Goal: Task Accomplishment & Management: Manage account settings

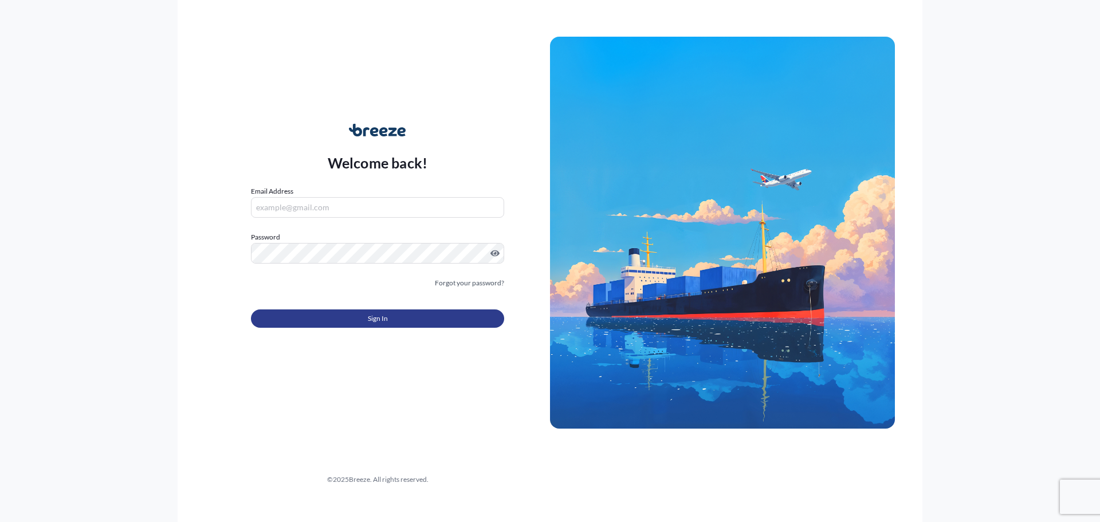
type input "[EMAIL_ADDRESS][DOMAIN_NAME]"
click at [414, 321] on button "Sign In" at bounding box center [377, 318] width 253 height 18
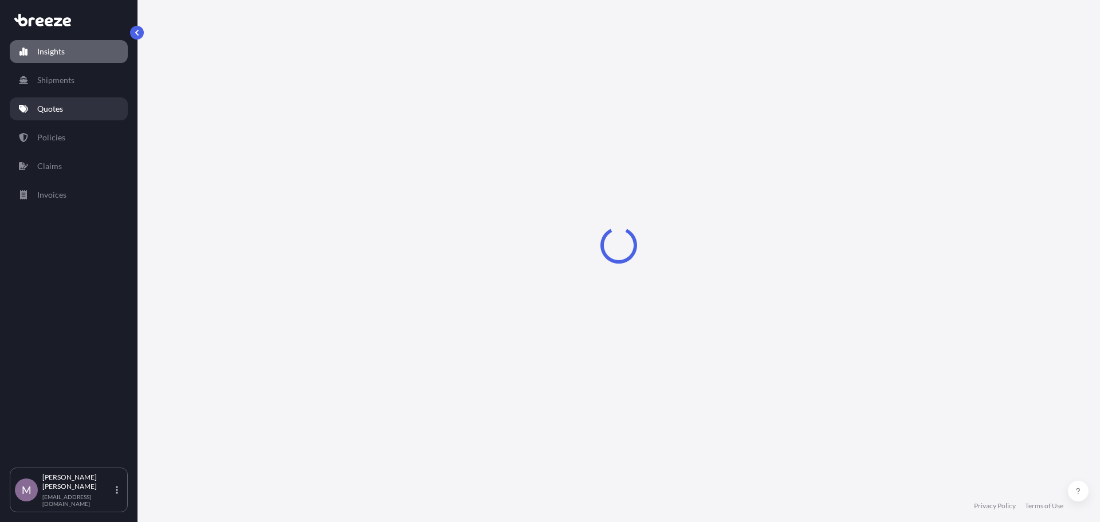
click at [77, 103] on link "Quotes" at bounding box center [69, 108] width 118 height 23
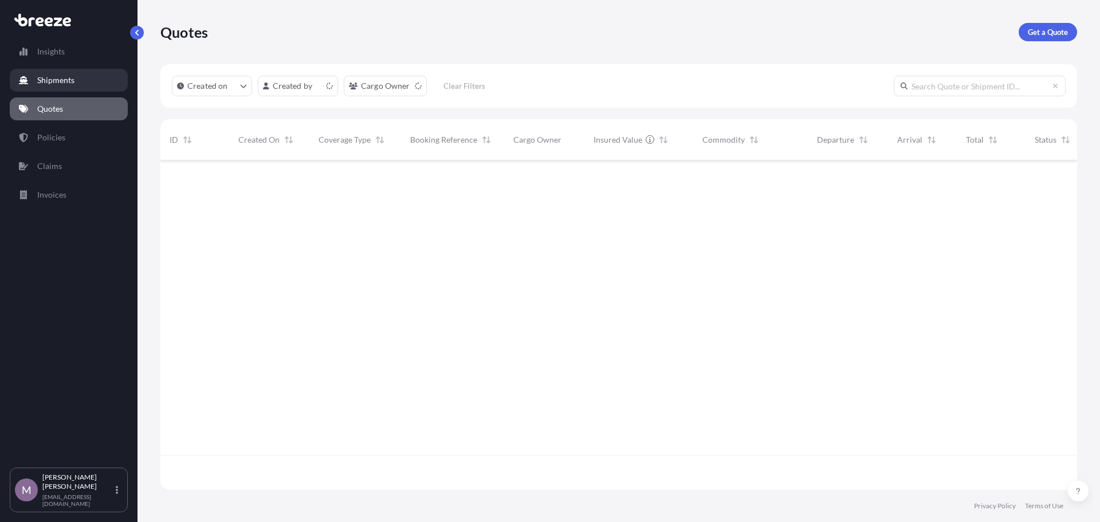
scroll to position [327, 908]
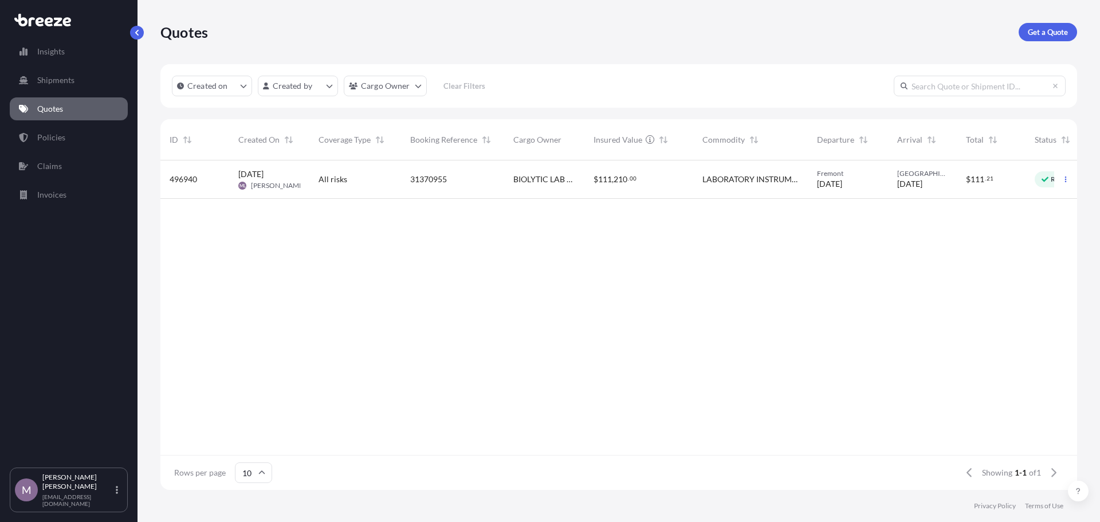
click at [343, 183] on span "All risks" at bounding box center [333, 179] width 29 height 11
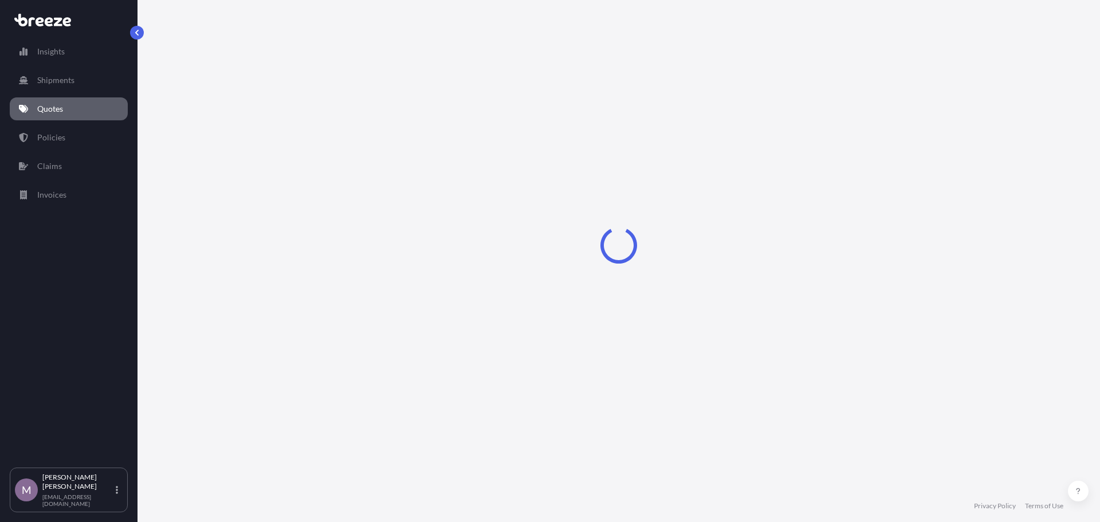
select select "Road"
select select "1"
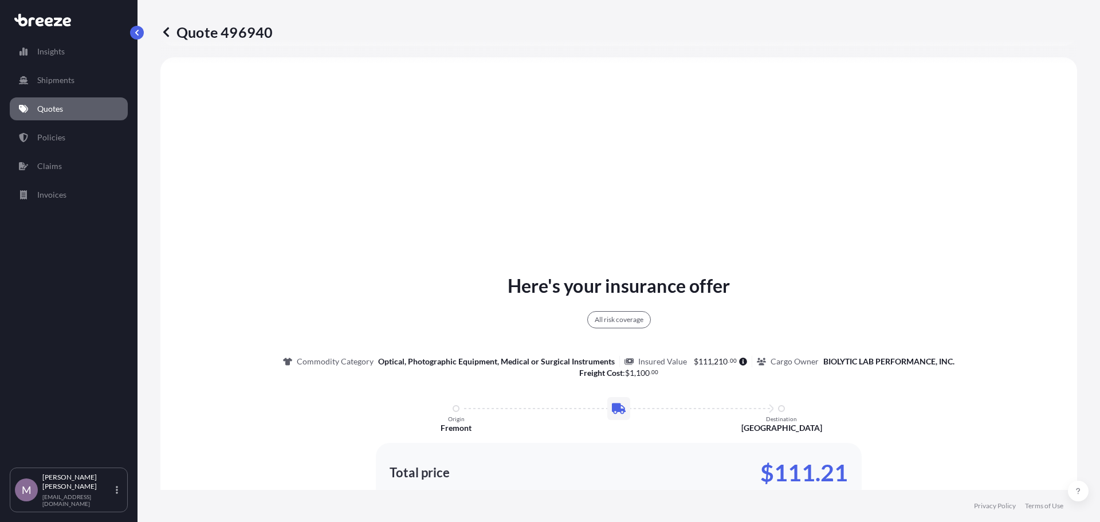
scroll to position [15, 0]
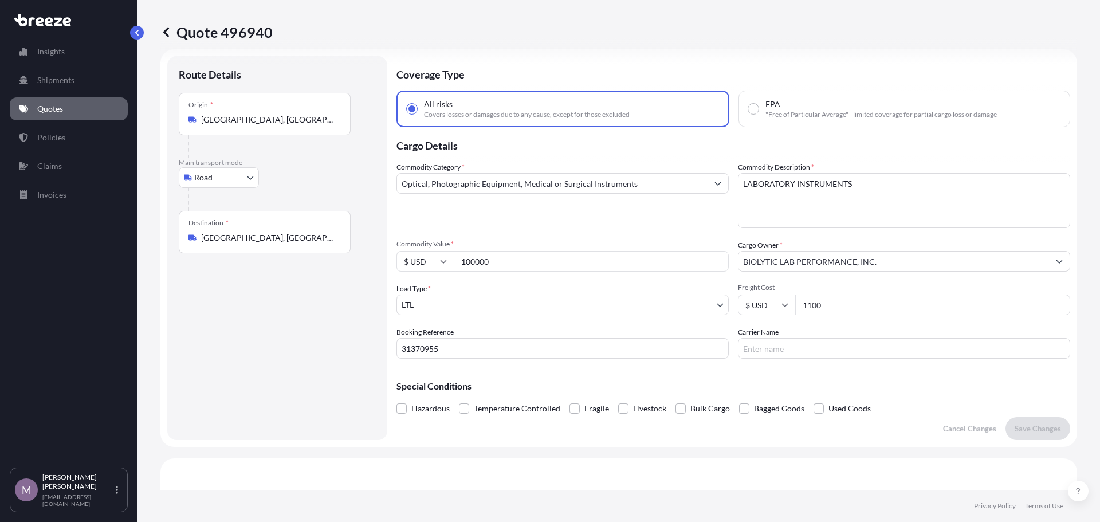
click at [477, 352] on input "31370955" at bounding box center [563, 348] width 332 height 21
drag, startPoint x: 475, startPoint y: 351, endPoint x: 389, endPoint y: 335, distance: 87.5
click at [389, 335] on form "Route Details Place of loading Road Road Rail Origin * [GEOGRAPHIC_DATA], [GEOG…" at bounding box center [618, 248] width 917 height 398
paste input "97696"
type input "31397696"
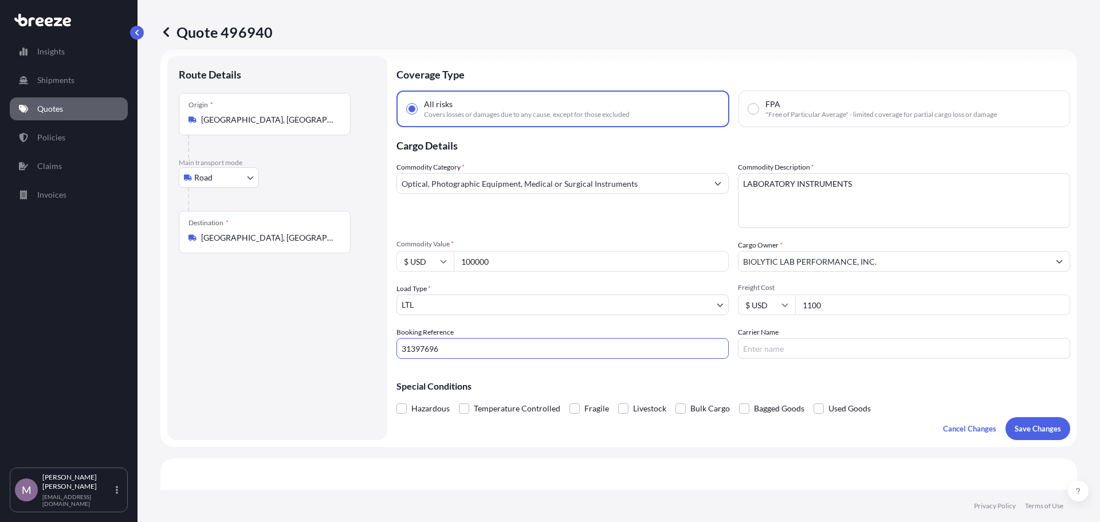
drag, startPoint x: 528, startPoint y: 350, endPoint x: 238, endPoint y: 288, distance: 297.0
click at [238, 288] on form "Route Details Place of loading Road Road Rail Origin * [GEOGRAPHIC_DATA], [GEOG…" at bounding box center [618, 248] width 917 height 398
click at [1015, 425] on p "Save Changes" at bounding box center [1038, 428] width 46 height 11
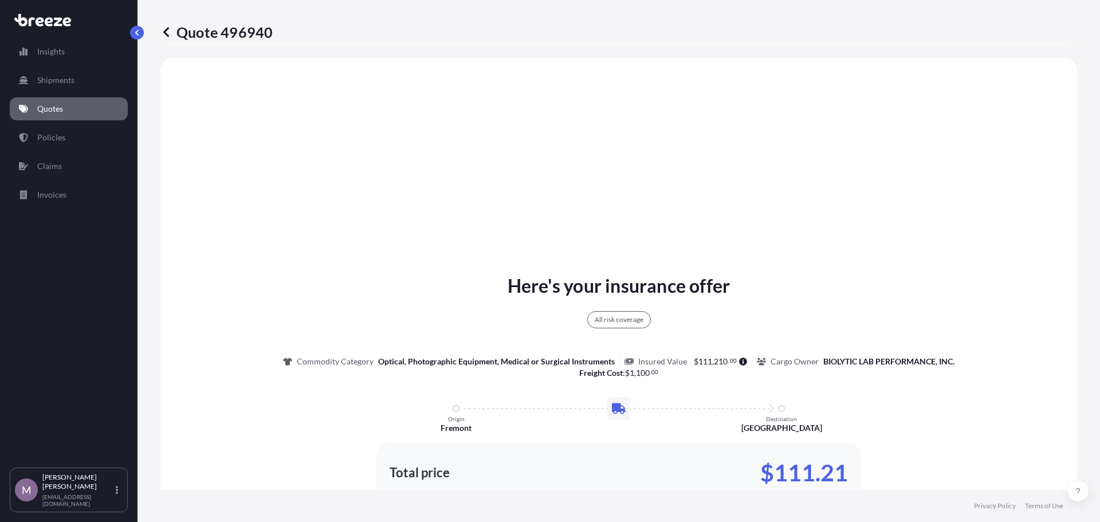
select select "Road"
select select "1"
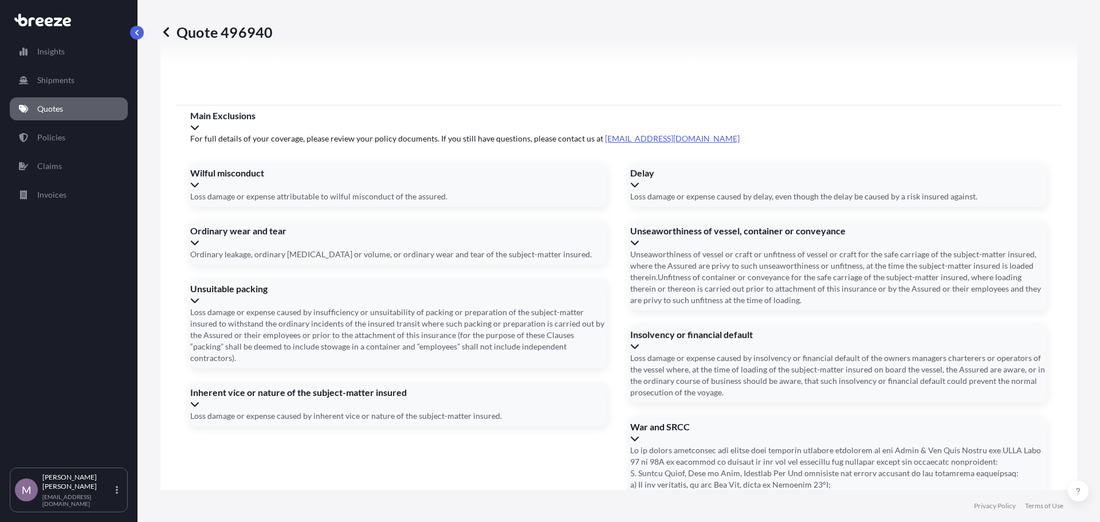
scroll to position [1479, 0]
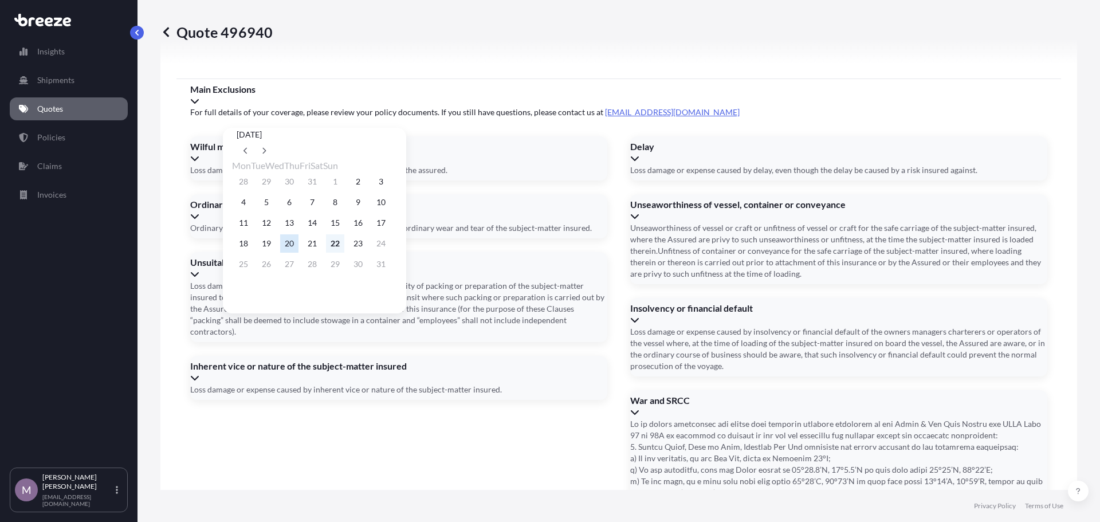
click at [344, 247] on button "22" at bounding box center [335, 243] width 18 height 18
type input "[DATE]"
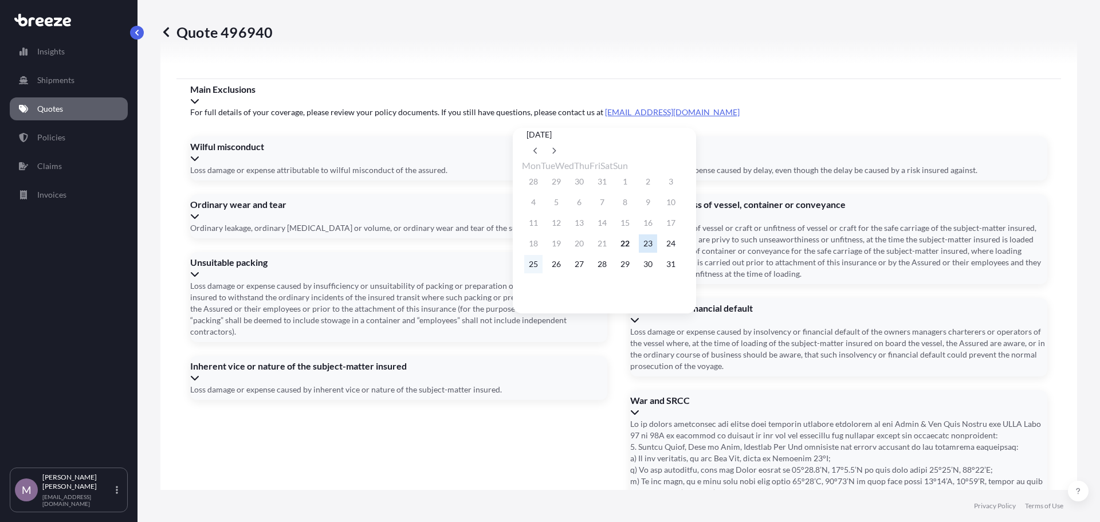
click at [533, 270] on button "25" at bounding box center [533, 264] width 18 height 18
type input "[DATE]"
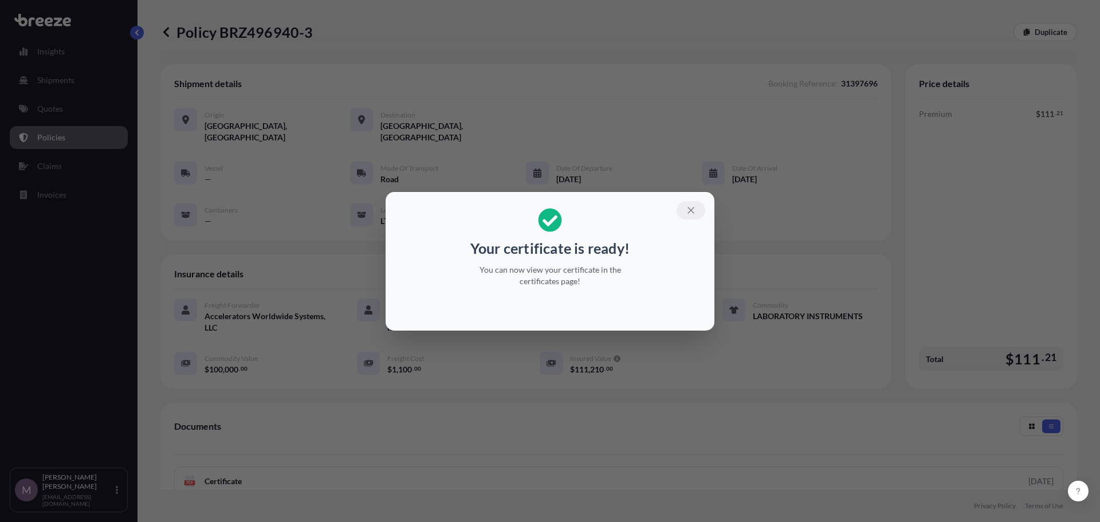
click at [689, 209] on icon "button" at bounding box center [691, 210] width 6 height 6
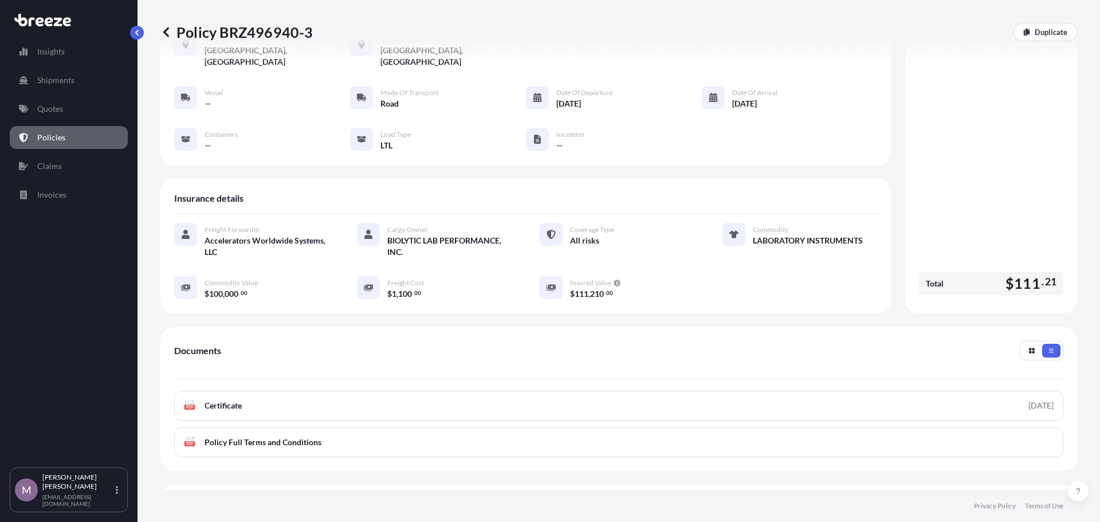
scroll to position [167, 0]
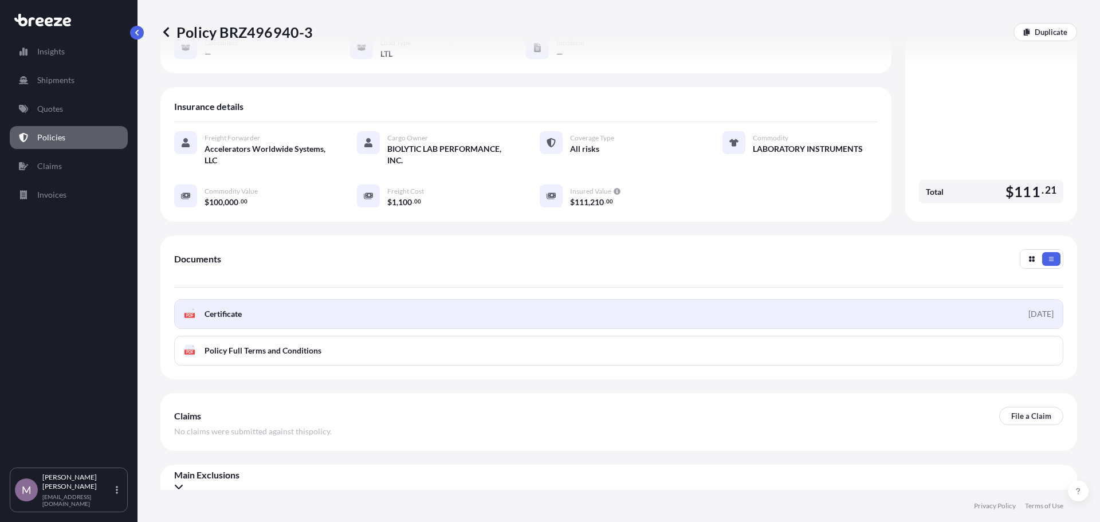
click at [788, 300] on link "PDF Certificate [DATE]" at bounding box center [618, 314] width 889 height 30
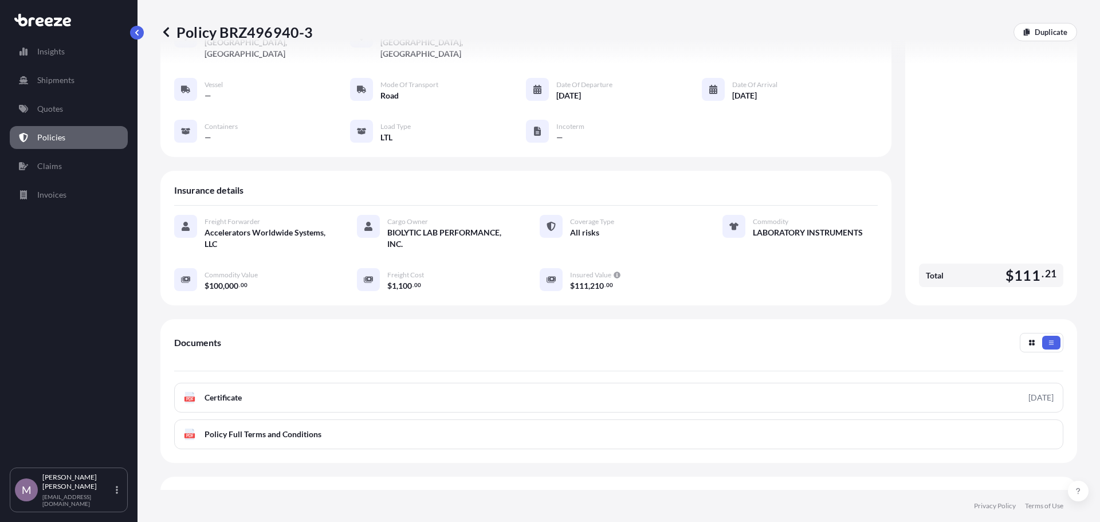
scroll to position [0, 0]
